Goal: Find specific fact: Find specific fact

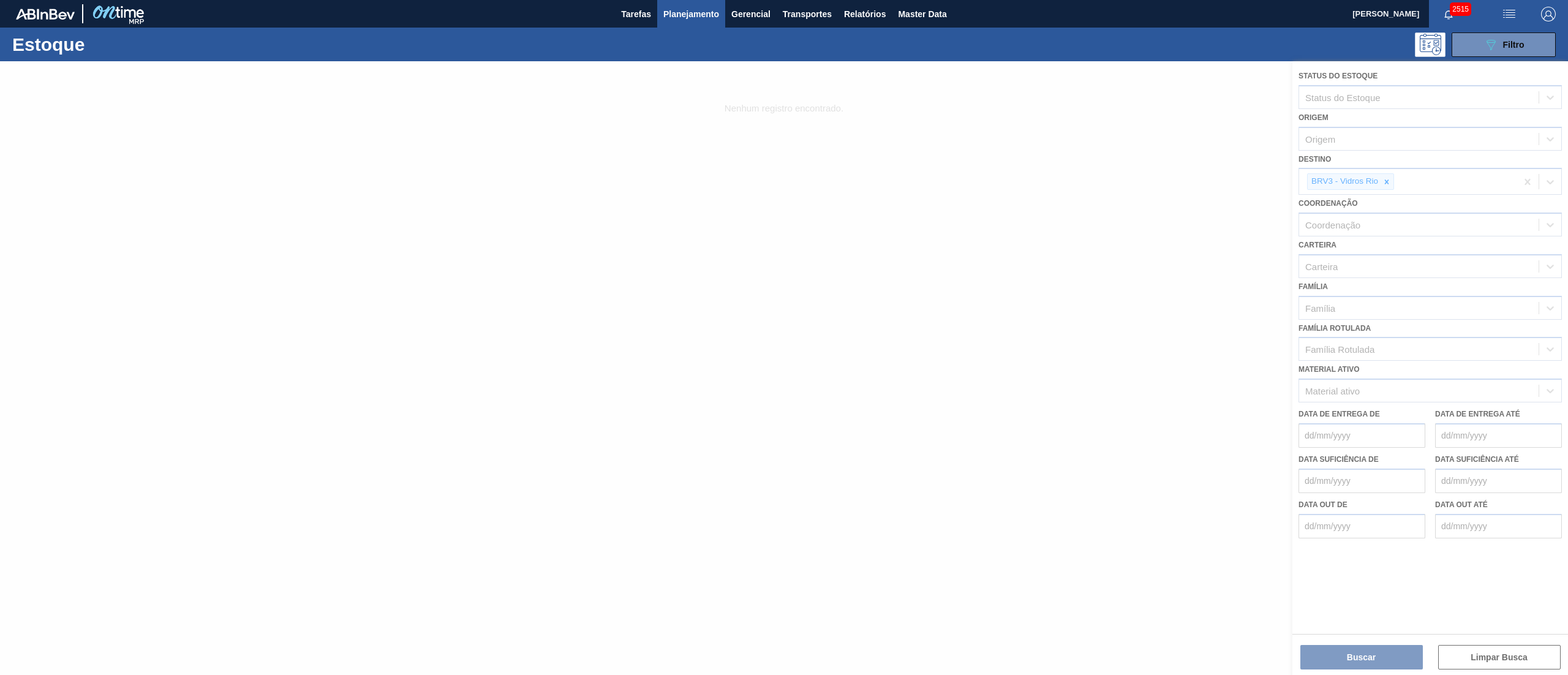
click at [1389, 186] on div at bounding box center [784, 368] width 1568 height 614
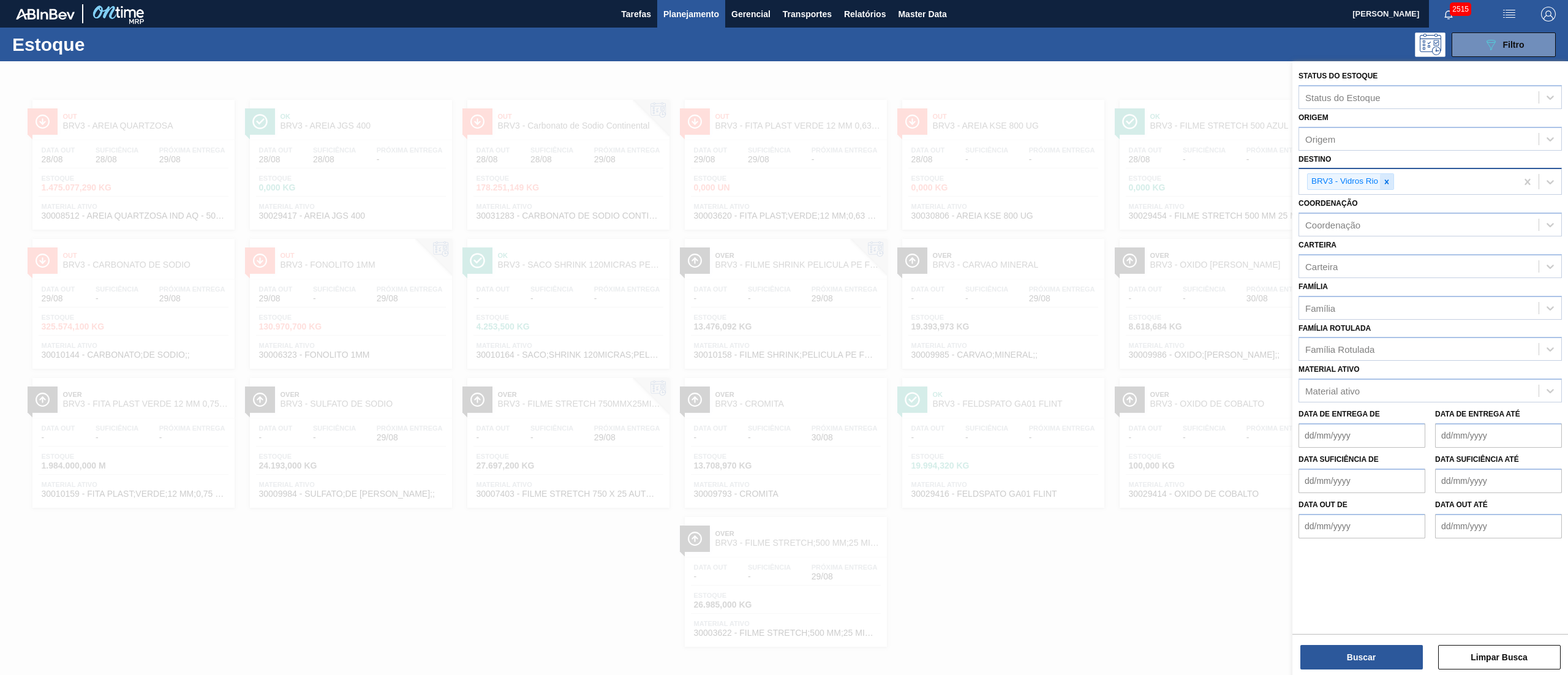
drag, startPoint x: 1378, startPoint y: 181, endPoint x: 1389, endPoint y: 185, distance: 11.7
click at [1387, 183] on div "BRV3 - Vidros Rio" at bounding box center [1350, 181] width 87 height 16
click at [1389, 185] on icon at bounding box center [1386, 181] width 9 height 9
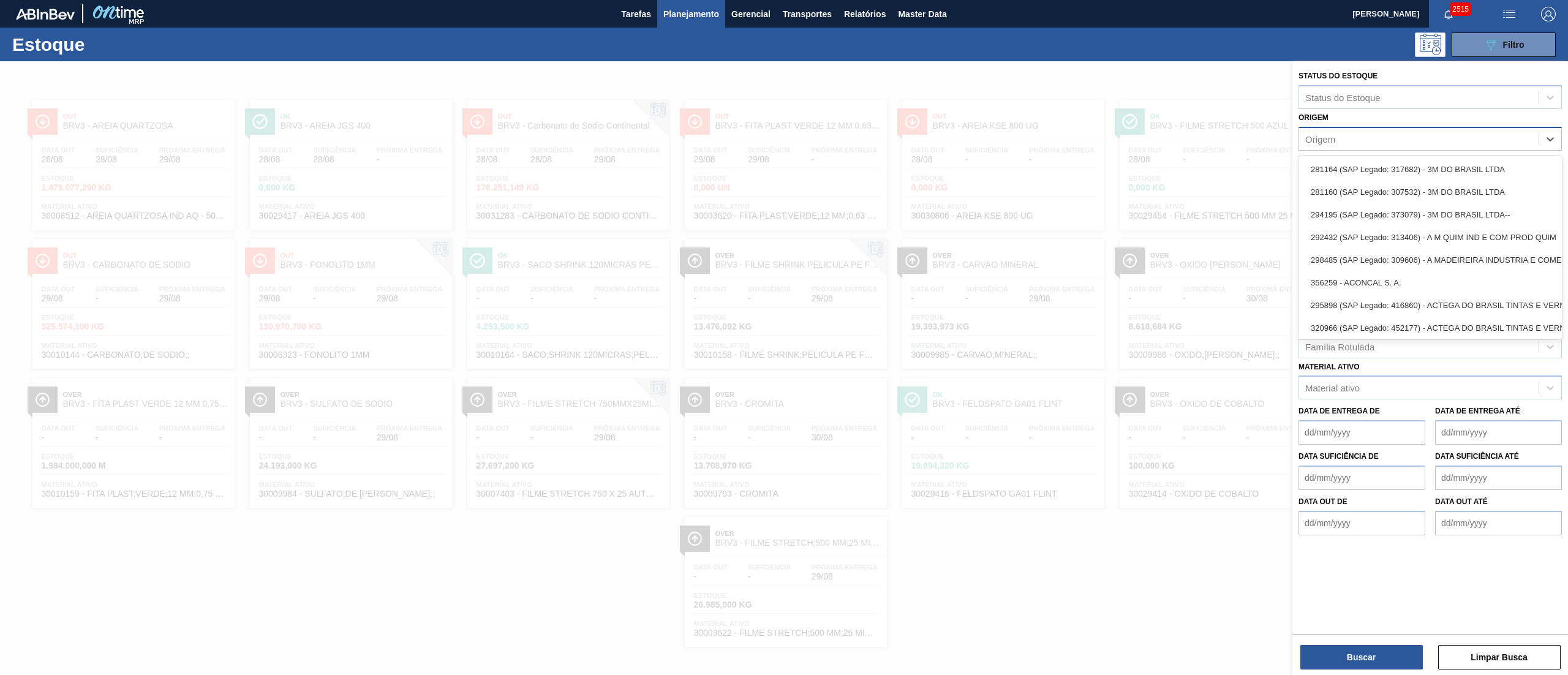
click at [1380, 141] on div "Origem" at bounding box center [1419, 138] width 239 height 18
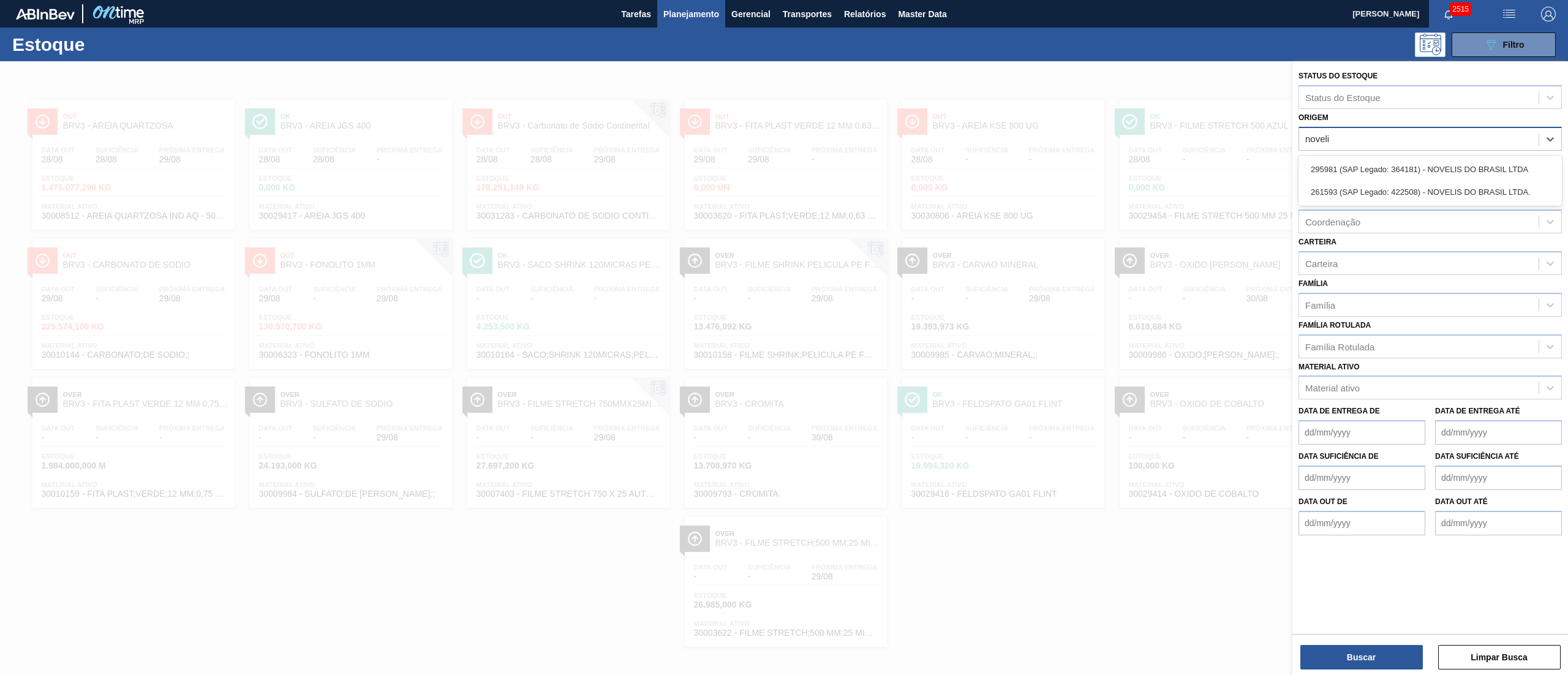
type input "novelis"
click at [1348, 203] on div "295981 (SAP Legado: 364181) - NOVELIS DO BRASIL LTDA 261593 (SAP Legado: 422508…" at bounding box center [1430, 181] width 264 height 50
click at [1334, 171] on div "295981 (SAP Legado: 364181) - NOVELIS DO BRASIL LTDA" at bounding box center [1430, 169] width 264 height 23
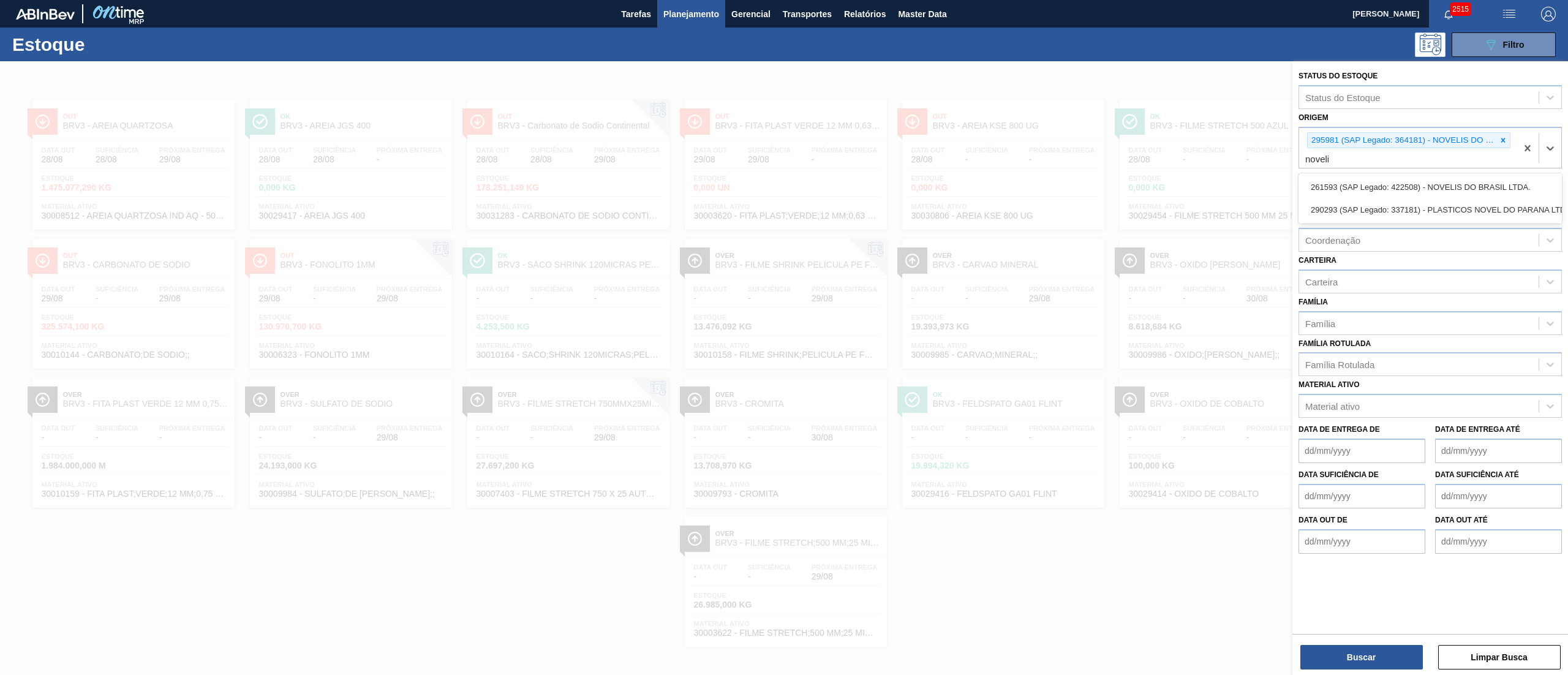
type input "novelis"
click at [1335, 185] on div "261593 (SAP Legado: 422508) - NOVELIS DO BRASIL LTDA." at bounding box center [1430, 187] width 264 height 23
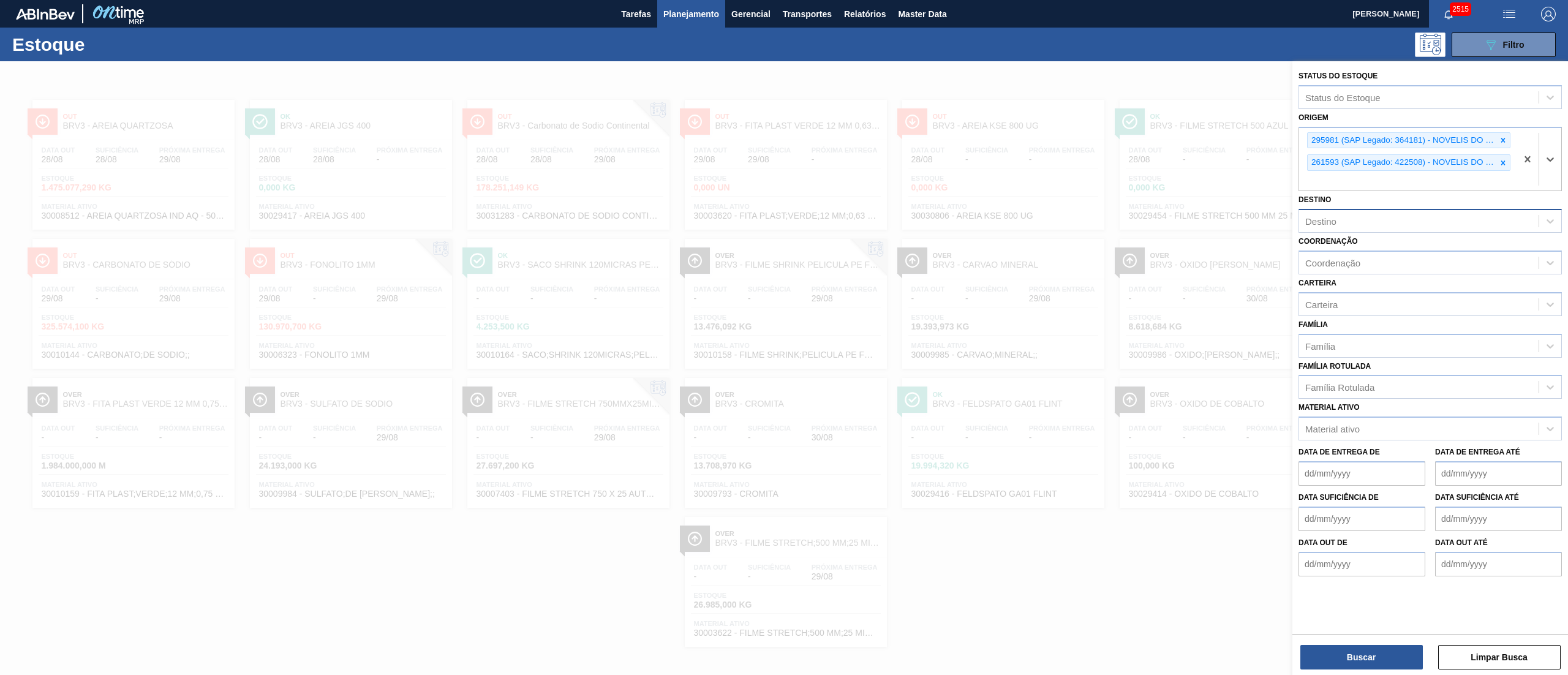
click at [1374, 643] on div "Buscar Limpar Busca" at bounding box center [1429, 651] width 275 height 34
click at [1376, 649] on button "Buscar" at bounding box center [1361, 657] width 122 height 24
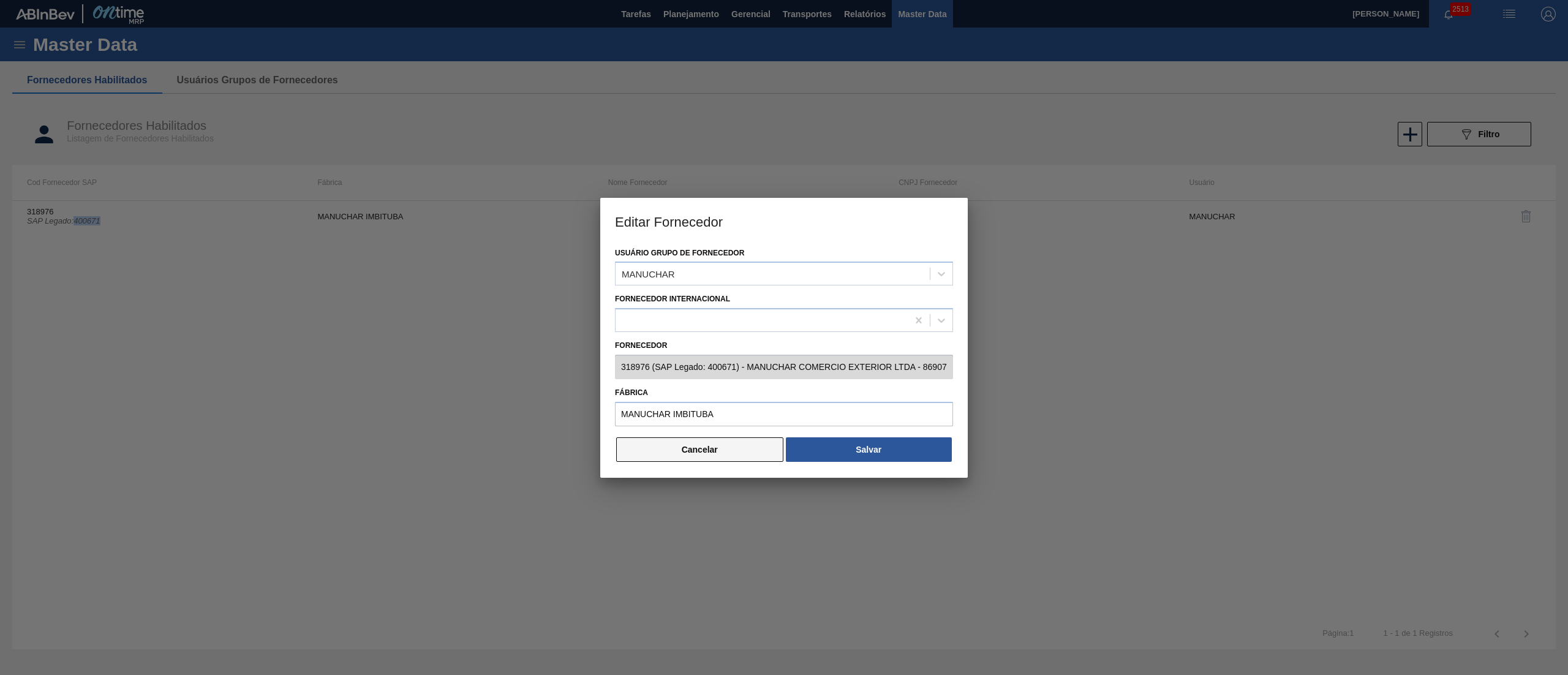
click at [714, 452] on button "Cancelar" at bounding box center [700, 449] width 167 height 24
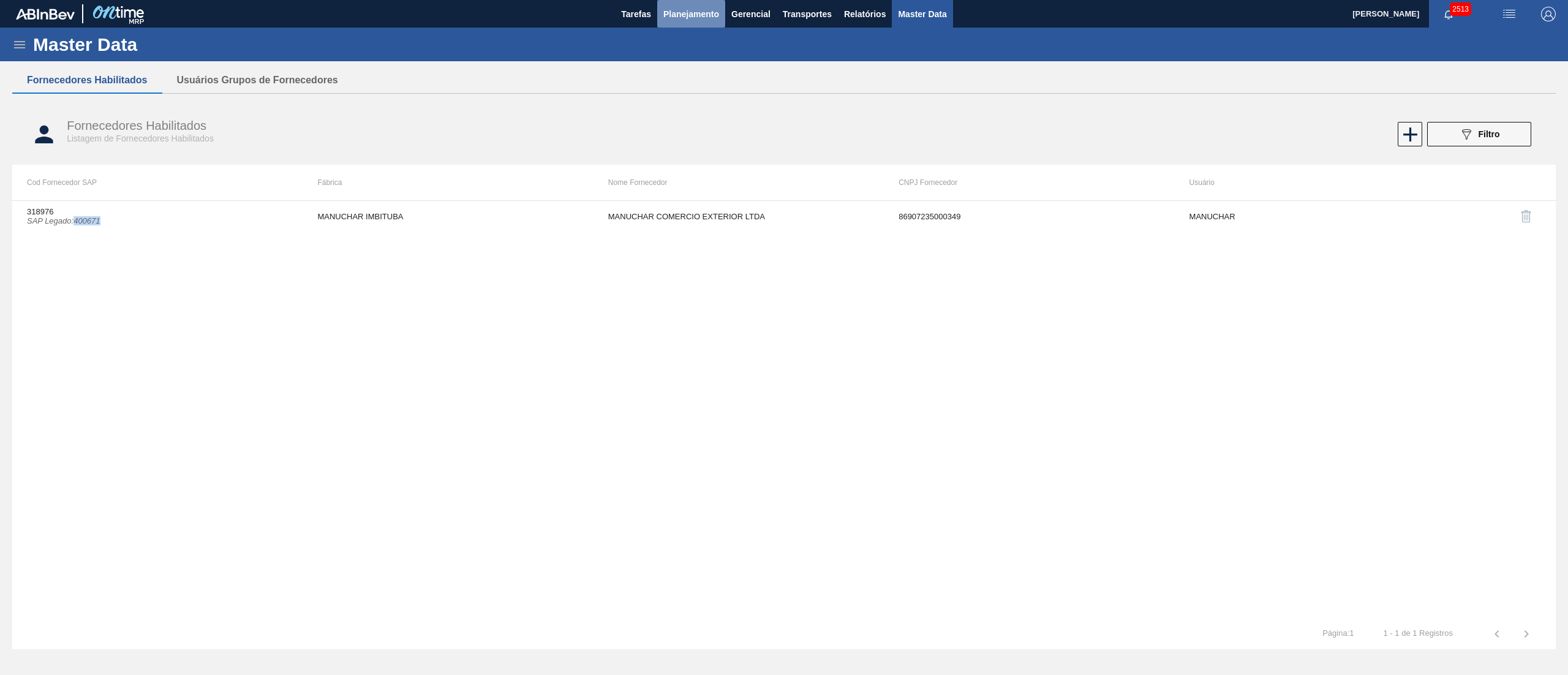
click at [689, 24] on button "Planejamento" at bounding box center [691, 14] width 68 height 27
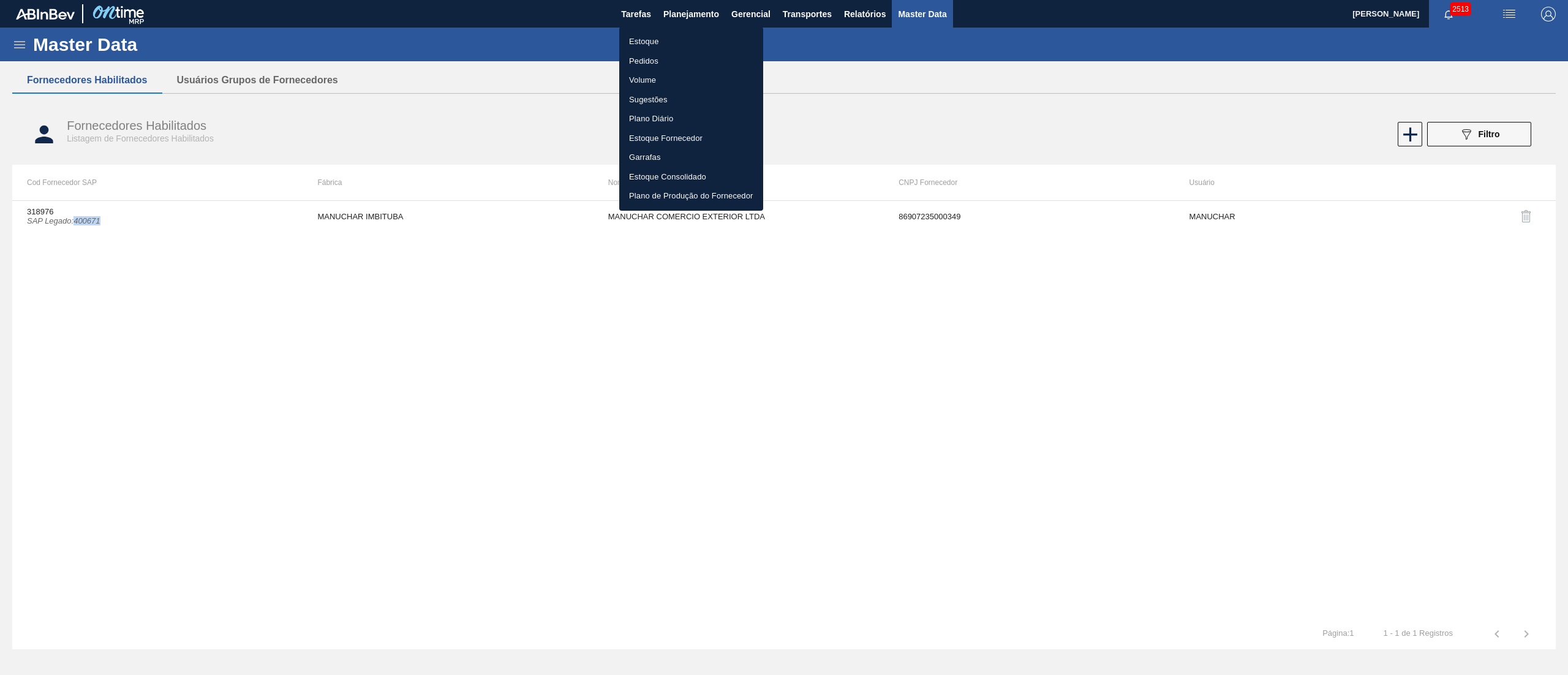
click at [659, 32] on li "Estoque" at bounding box center [691, 42] width 144 height 20
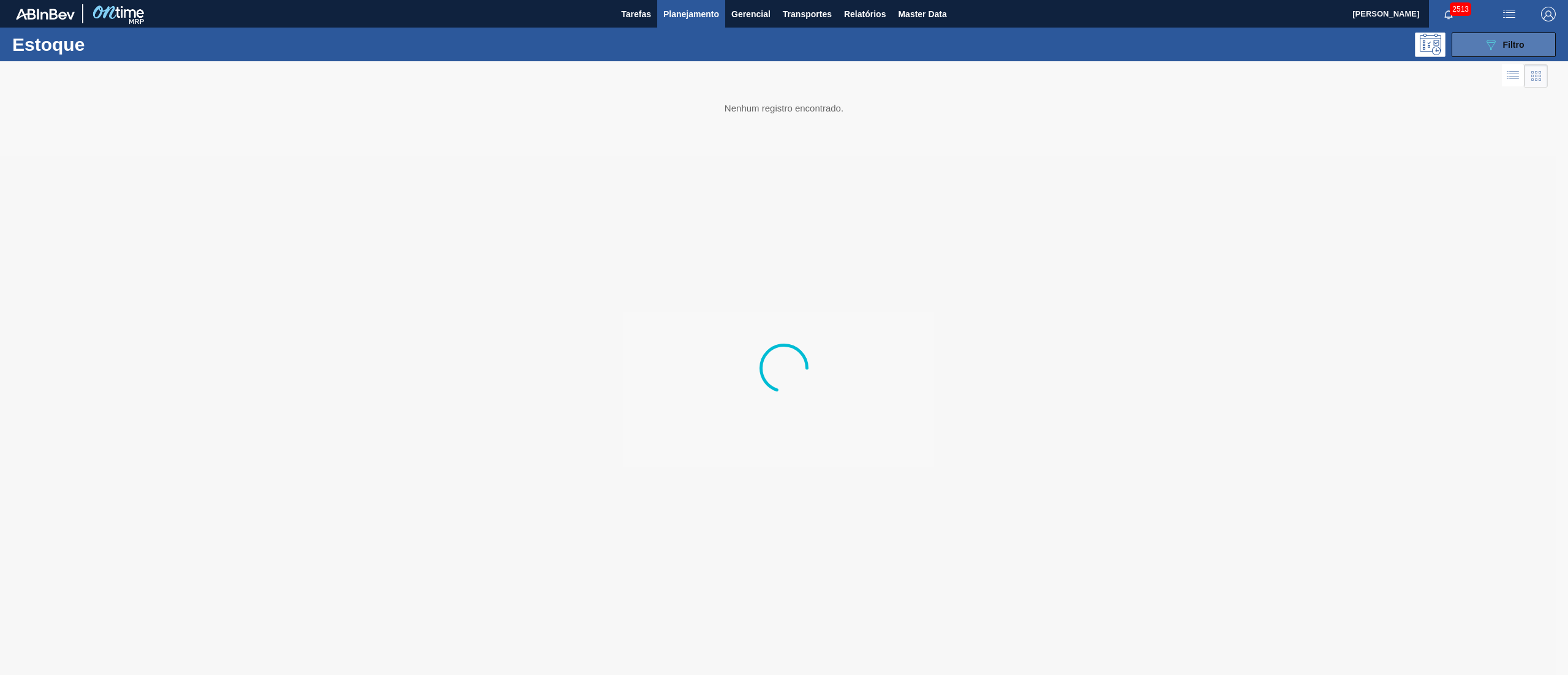
click at [1498, 48] on div "089F7B8B-B2A5-4AFE-B5C0-19BA573D28AC Filtro" at bounding box center [1503, 44] width 41 height 14
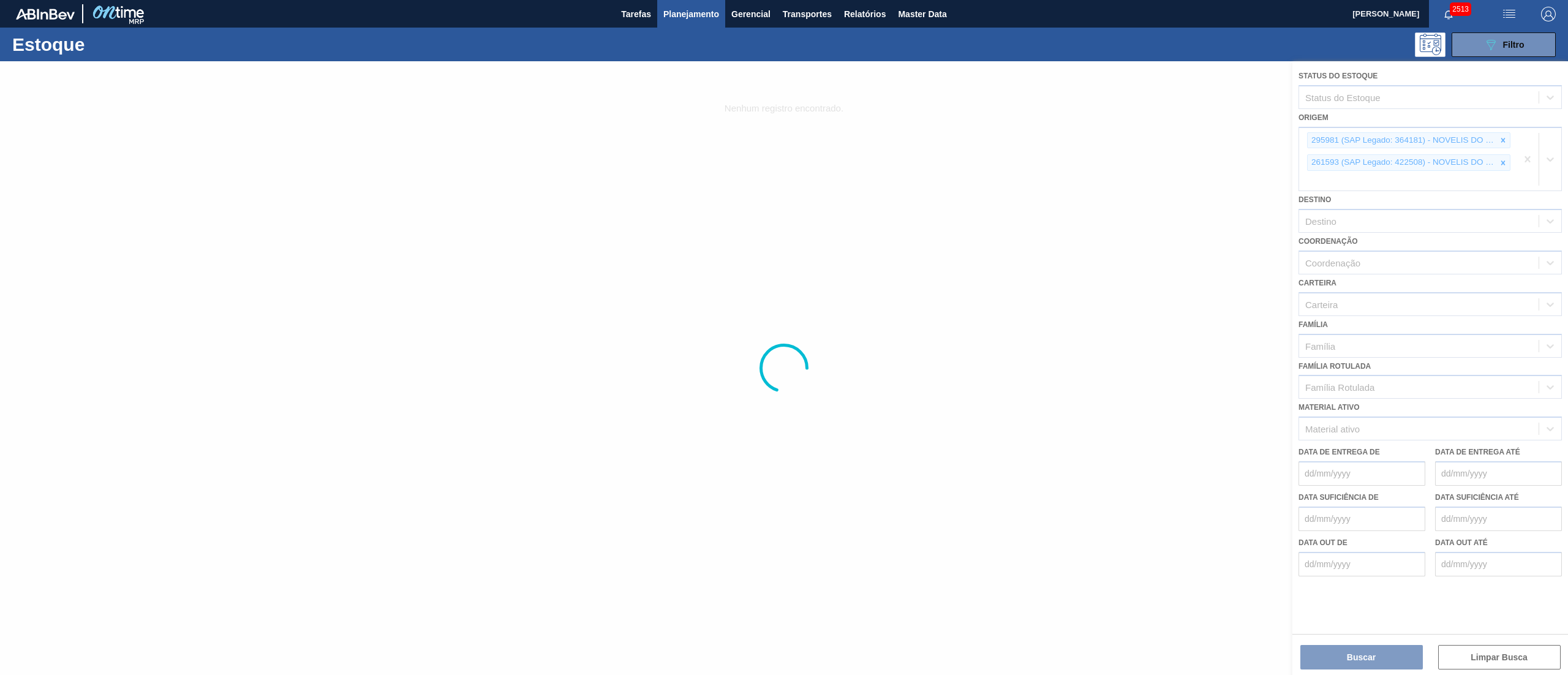
drag, startPoint x: 1516, startPoint y: 154, endPoint x: 1529, endPoint y: 162, distance: 15.3
click at [1522, 157] on div at bounding box center [784, 368] width 1568 height 614
click at [1529, 162] on div at bounding box center [784, 368] width 1568 height 614
drag, startPoint x: 1529, startPoint y: 162, endPoint x: 1505, endPoint y: 149, distance: 27.3
click at [1520, 158] on div at bounding box center [784, 368] width 1568 height 614
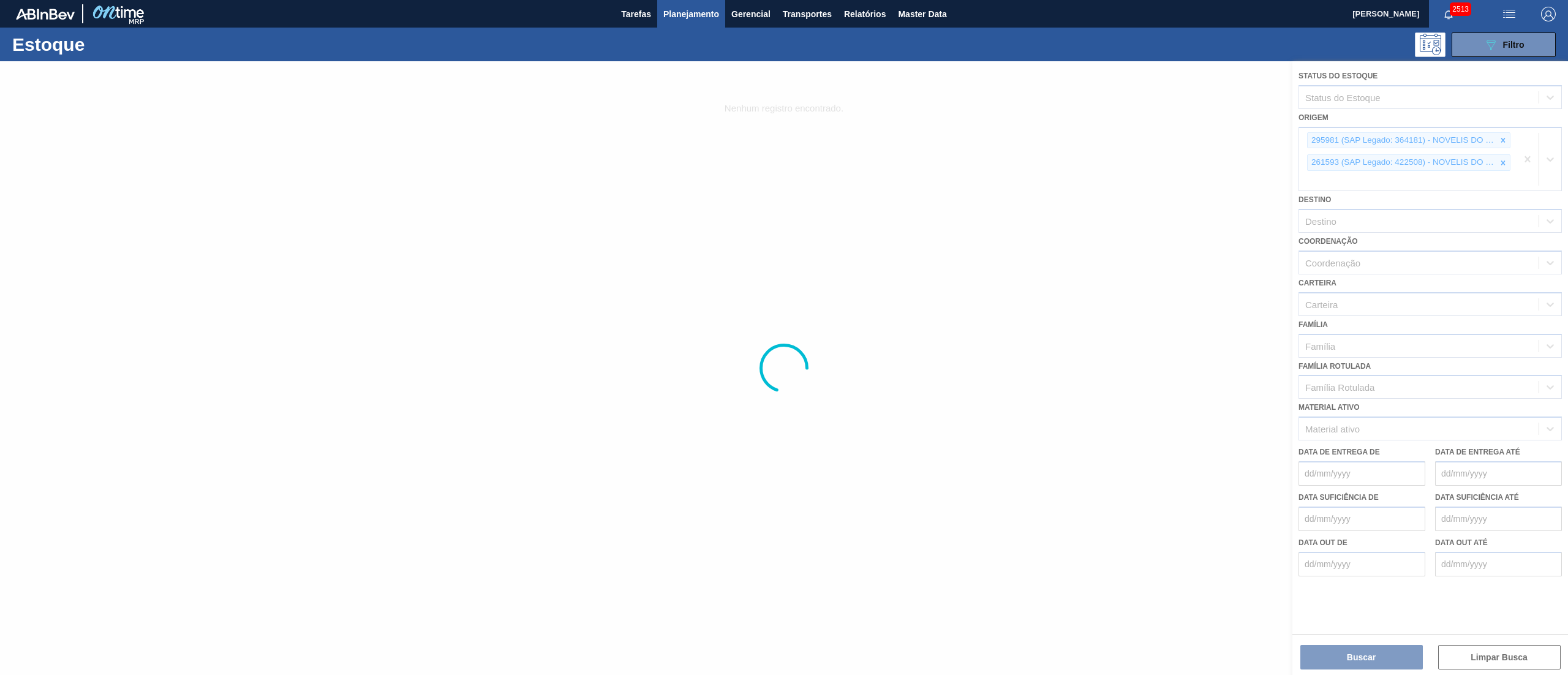
click at [843, 114] on div at bounding box center [784, 368] width 1568 height 614
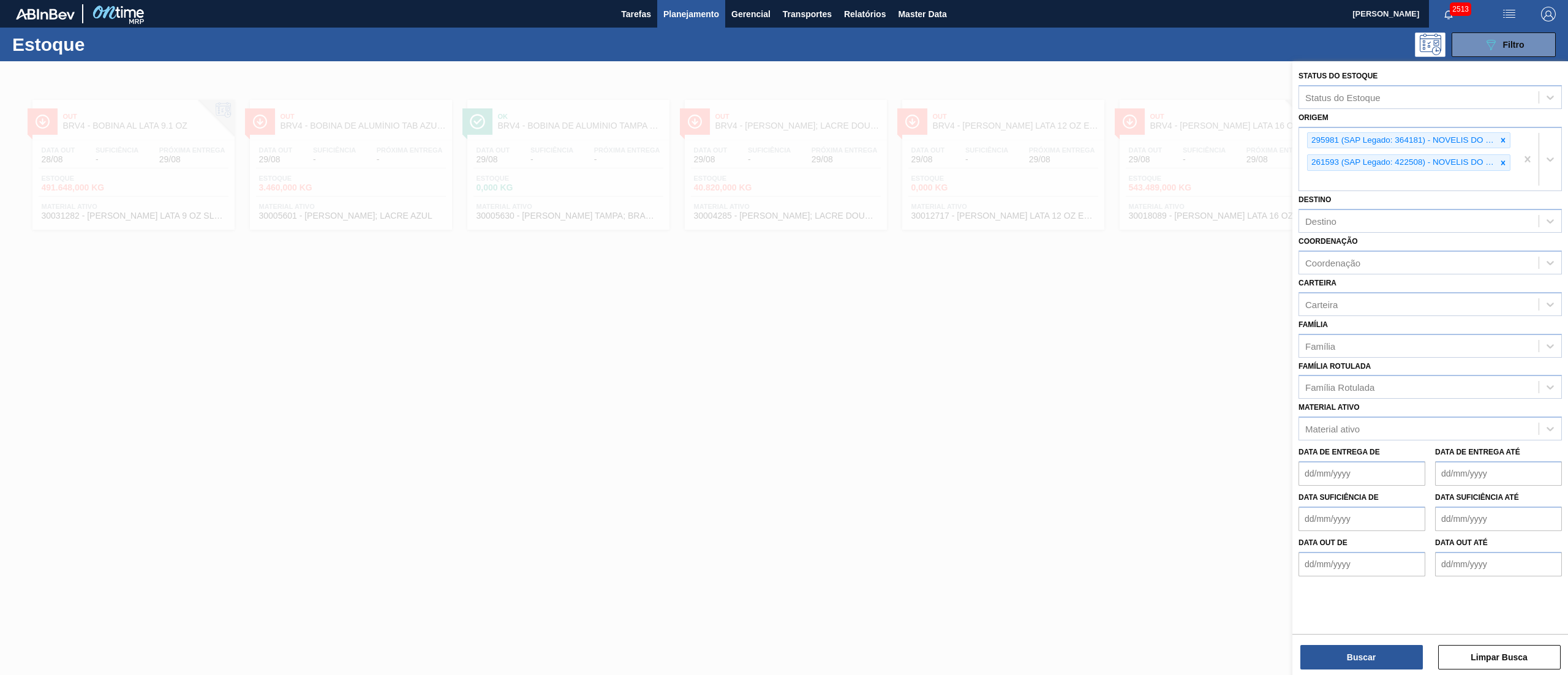
click at [455, 348] on div at bounding box center [784, 399] width 1568 height 675
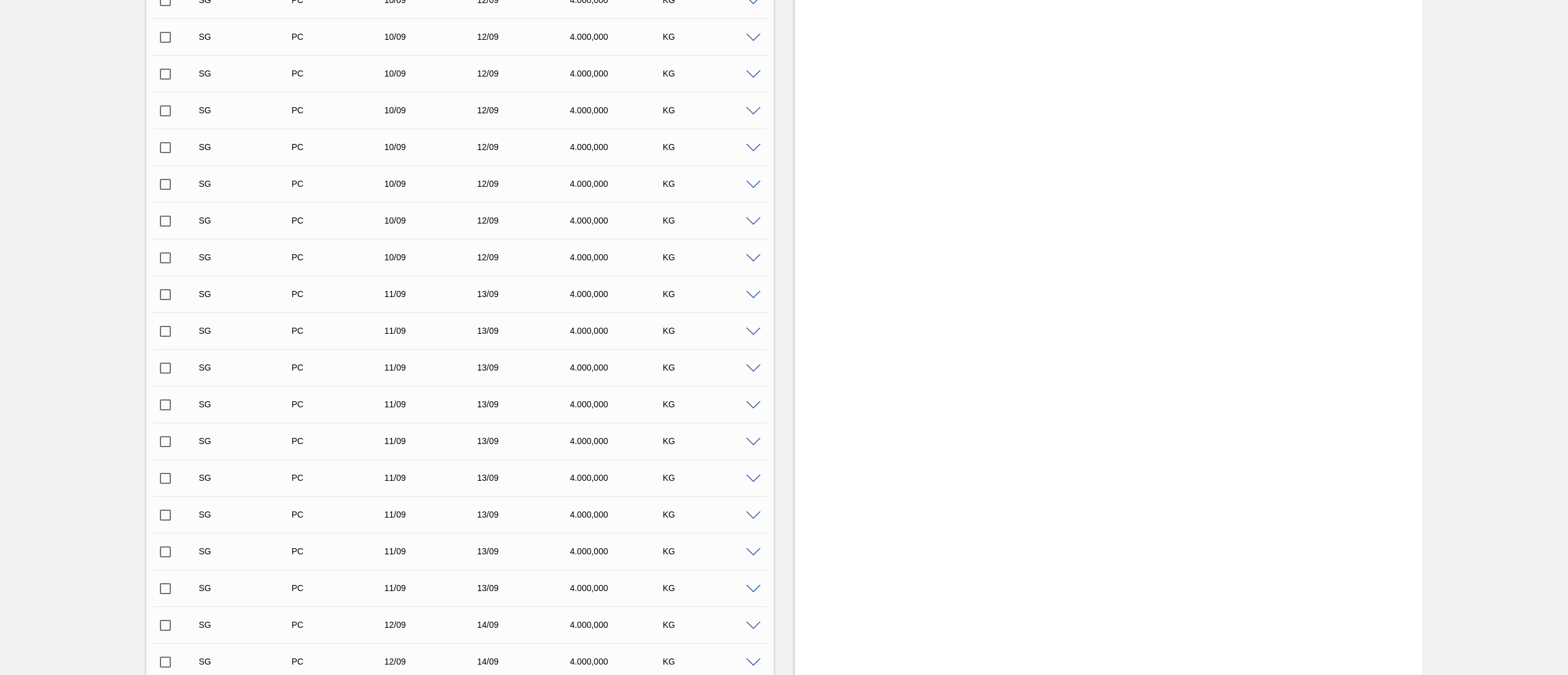
scroll to position [3674, 0]
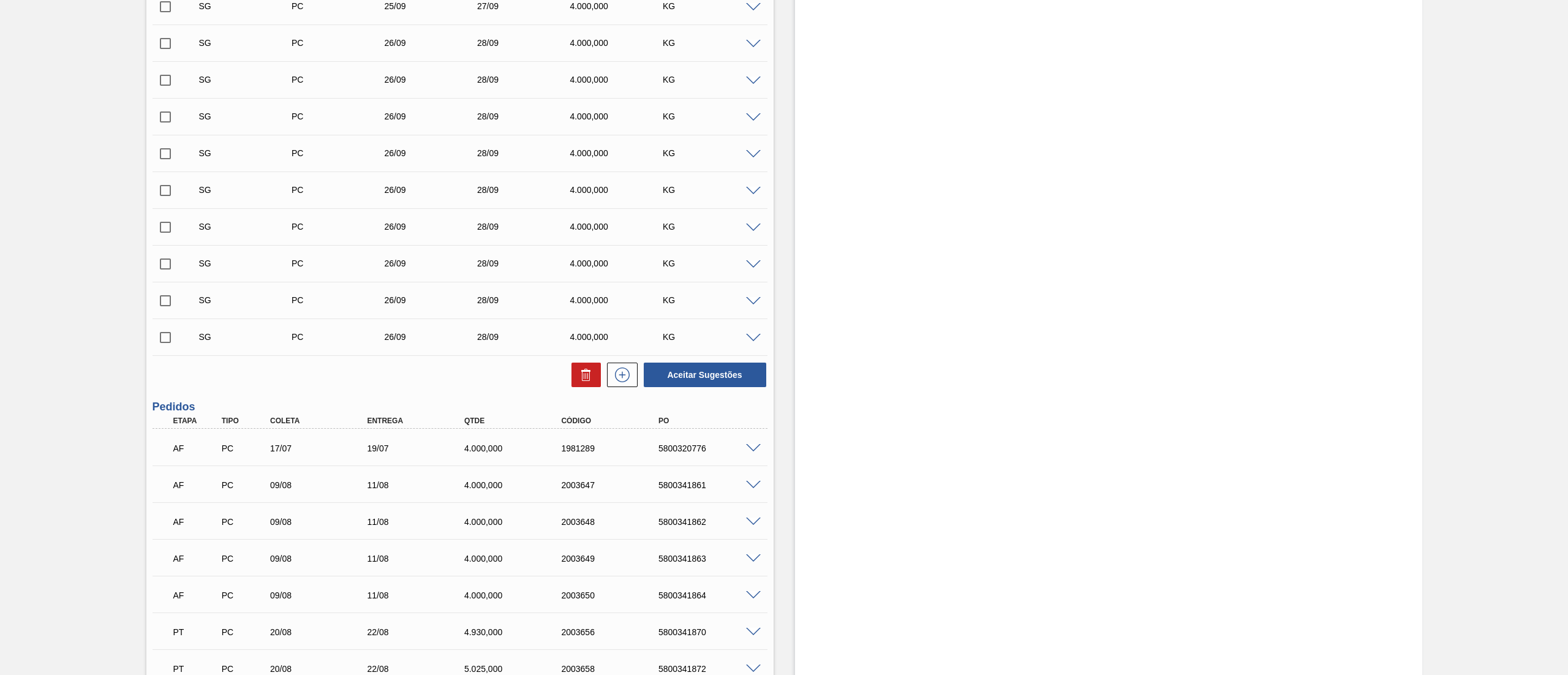
scroll to position [8421, 0]
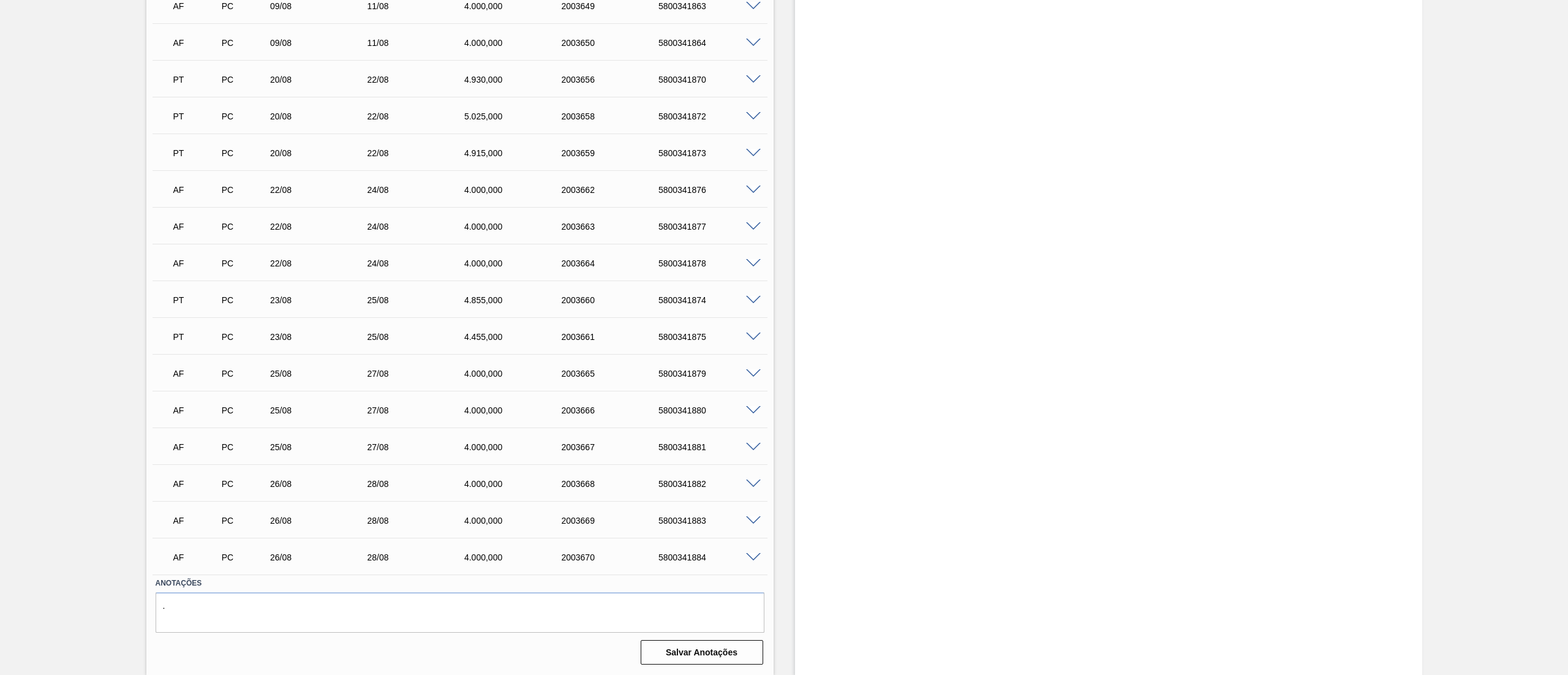
click at [679, 407] on div "5800341880" at bounding box center [710, 410] width 111 height 10
copy div "5800341880"
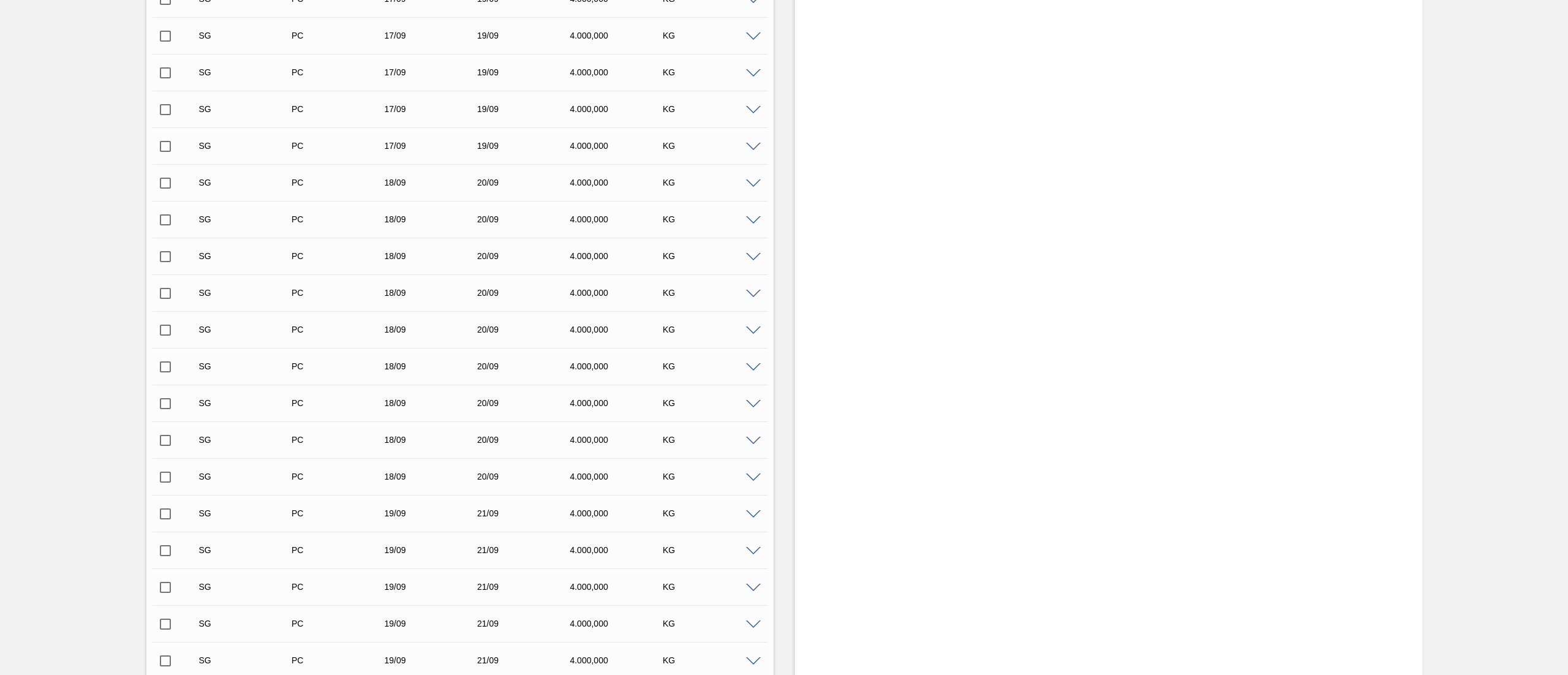
scroll to position [5114, 0]
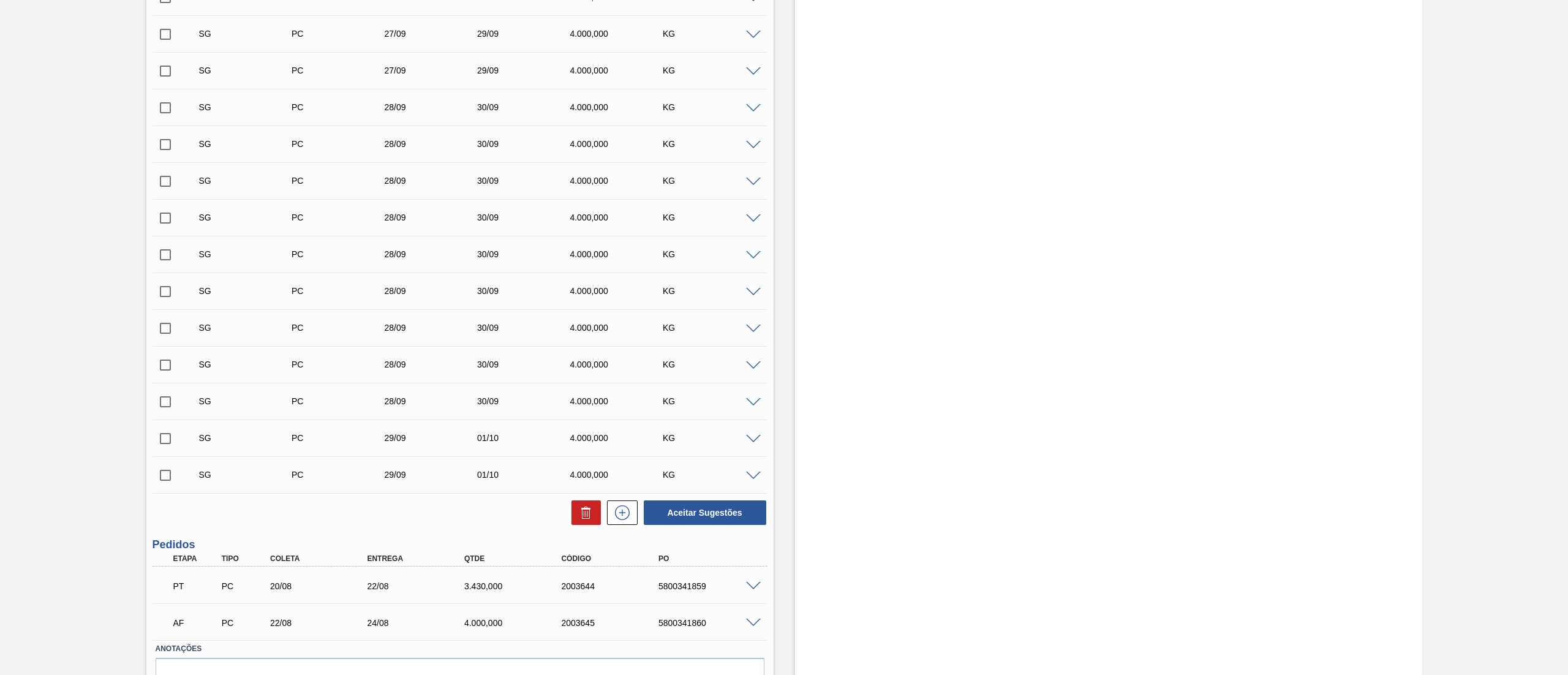
scroll to position [8531, 0]
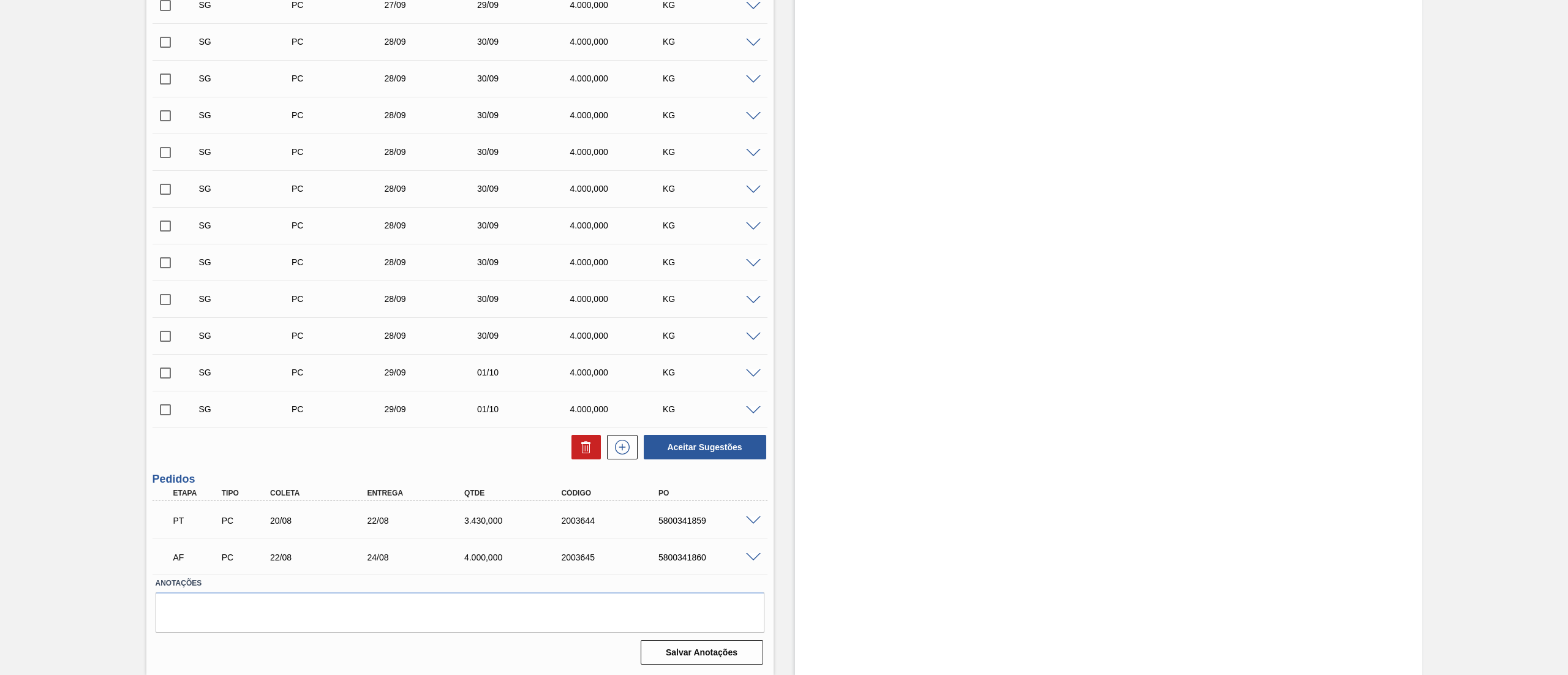
click at [672, 557] on div "5800341860" at bounding box center [710, 557] width 111 height 10
copy div "5800341860"
